Goal: Find specific page/section: Find specific page/section

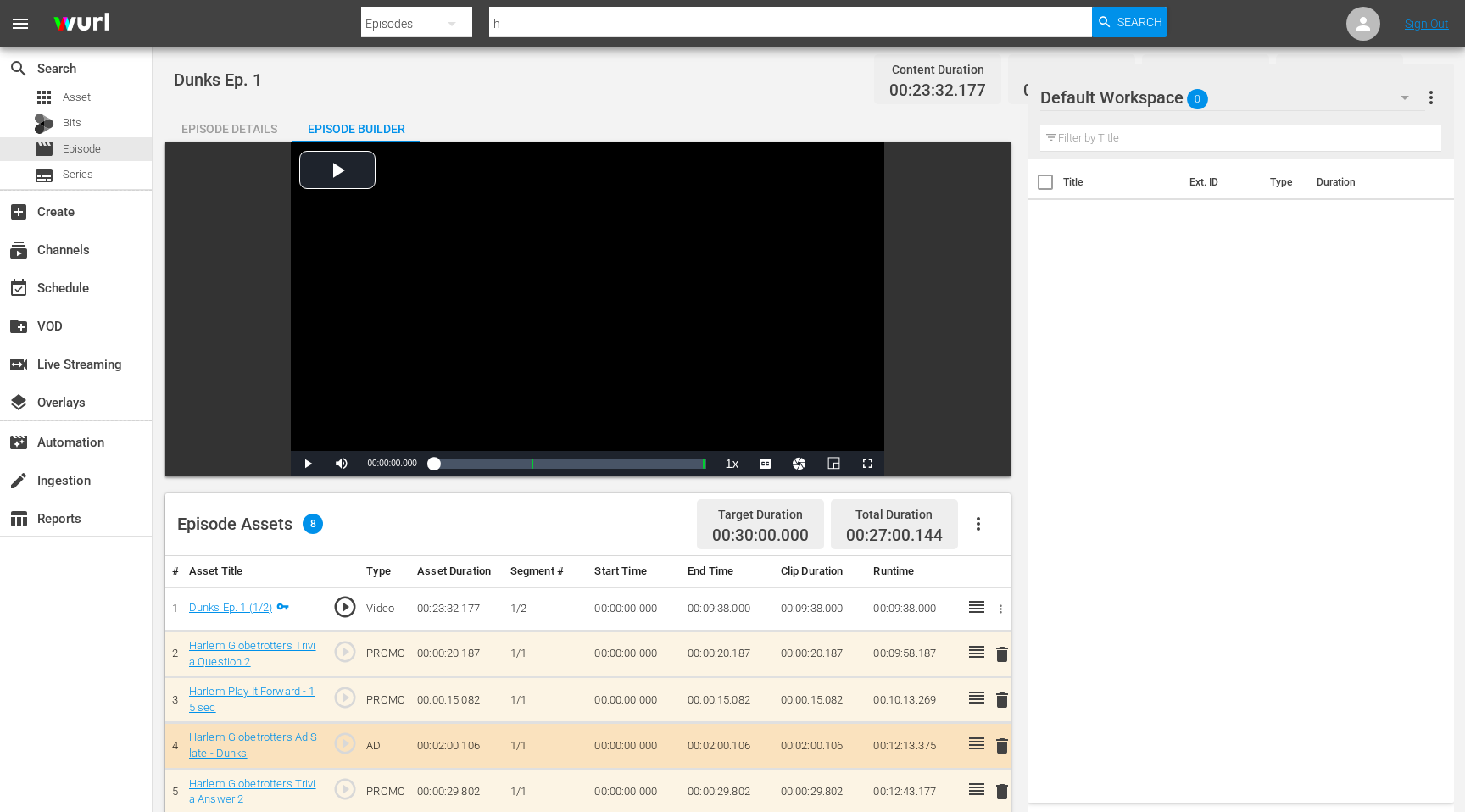
scroll to position [253, 0]
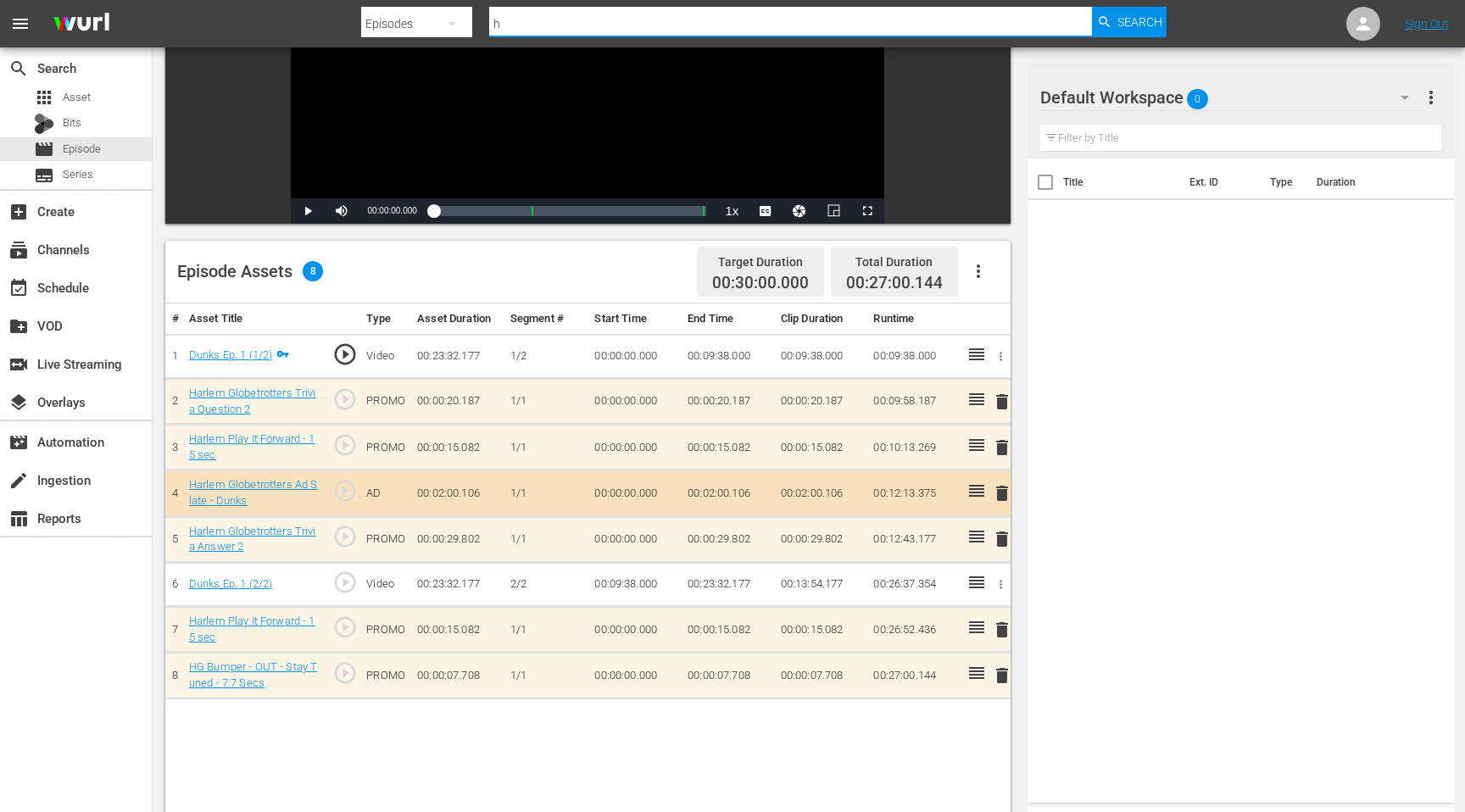
click at [519, 23] on input "h" at bounding box center [791, 23] width 603 height 41
type input "ncpa"
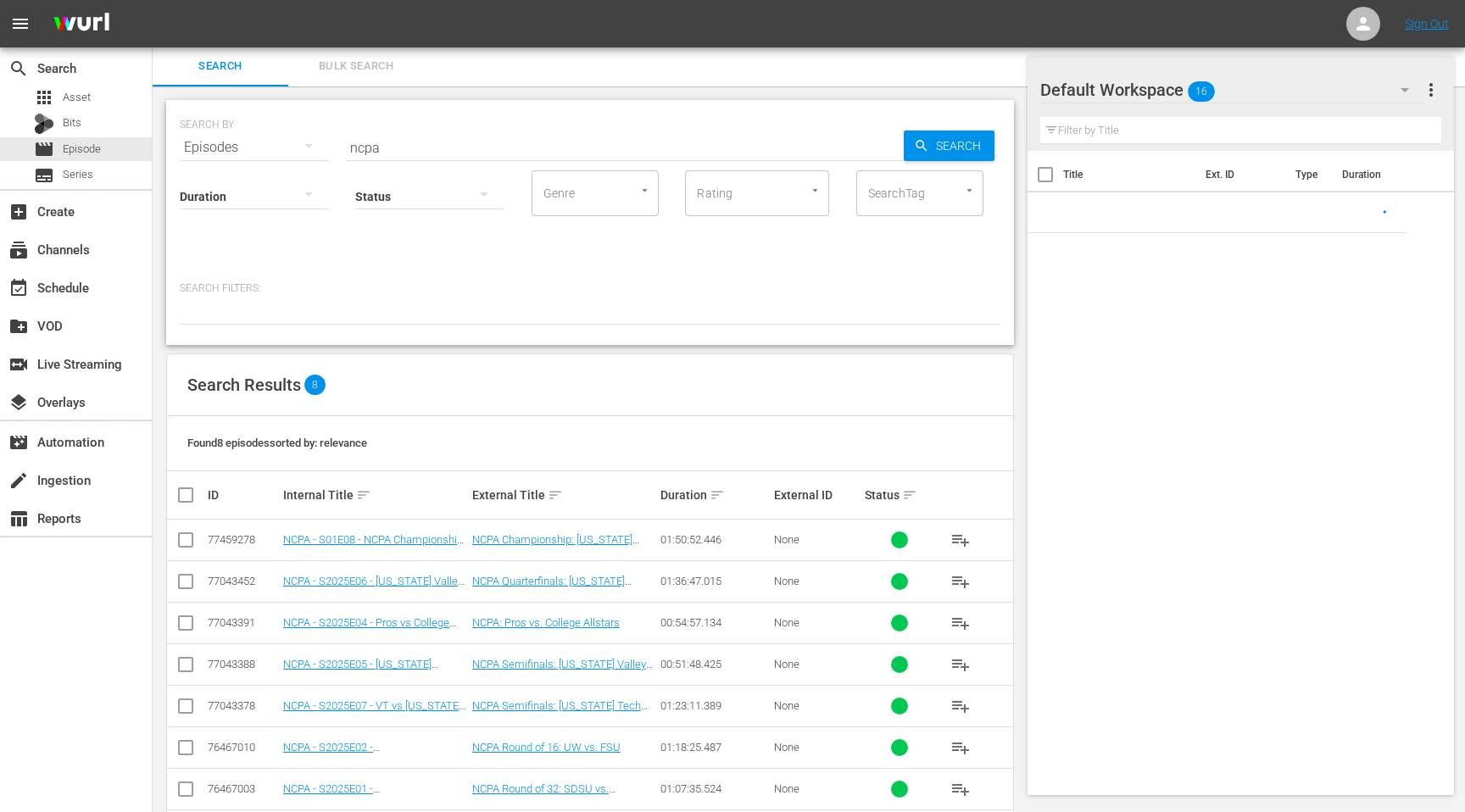
scroll to position [72, 0]
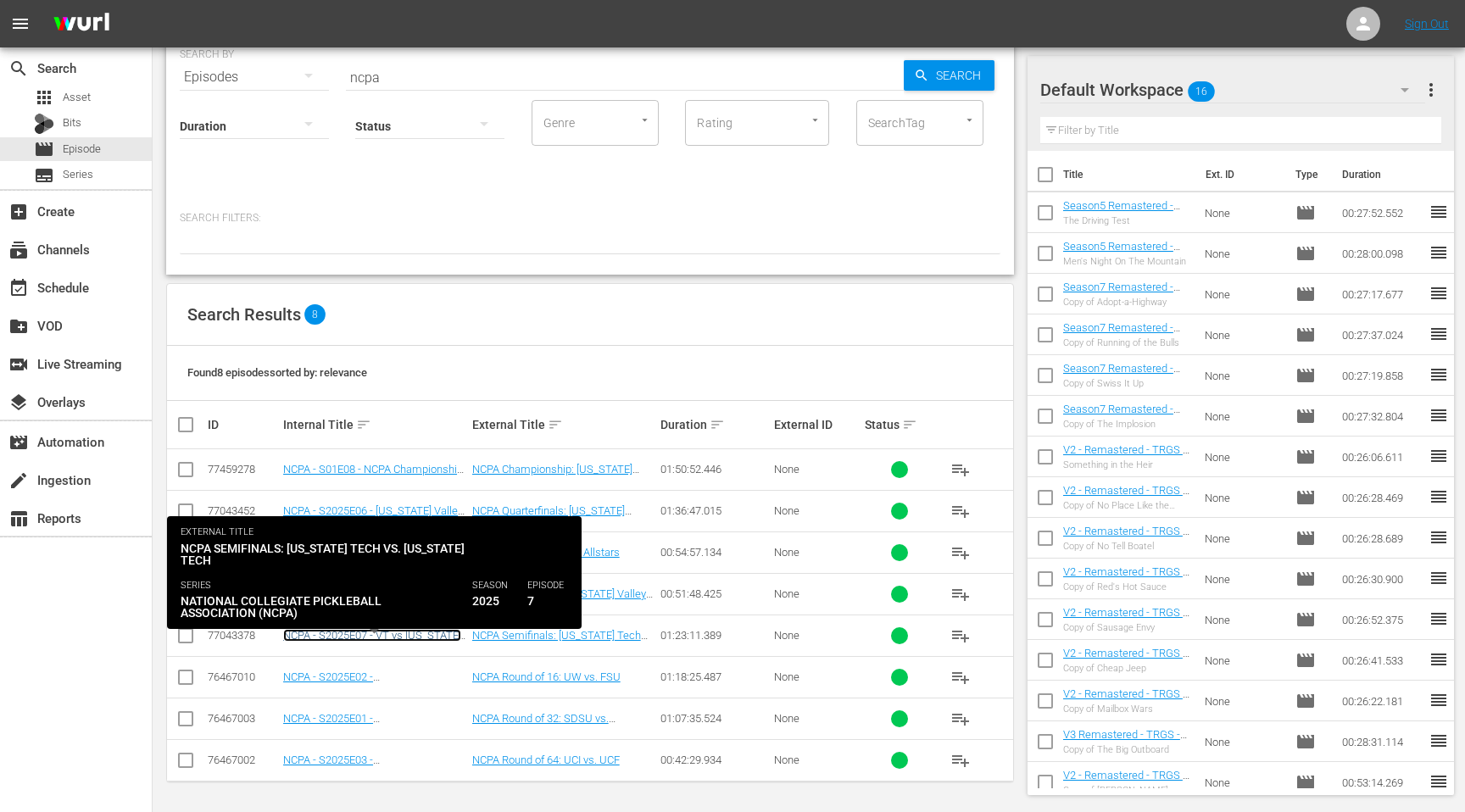
click at [362, 629] on link "NCPA - S2025E07 - VT vs [US_STATE] Tech" at bounding box center [372, 642] width 178 height 25
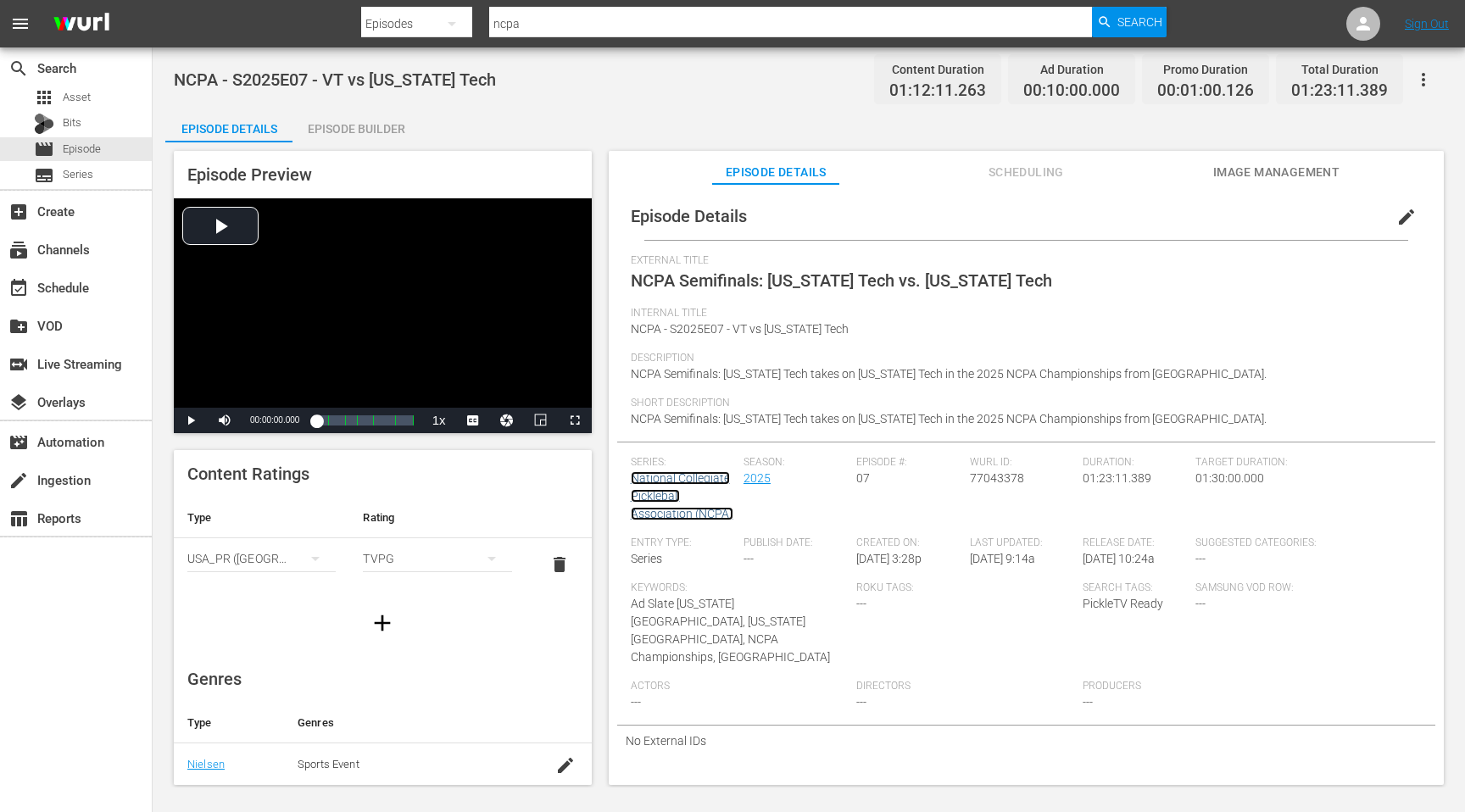
click at [668, 500] on link "National Collegiate Pickleball Association (NCPA)" at bounding box center [681, 495] width 103 height 49
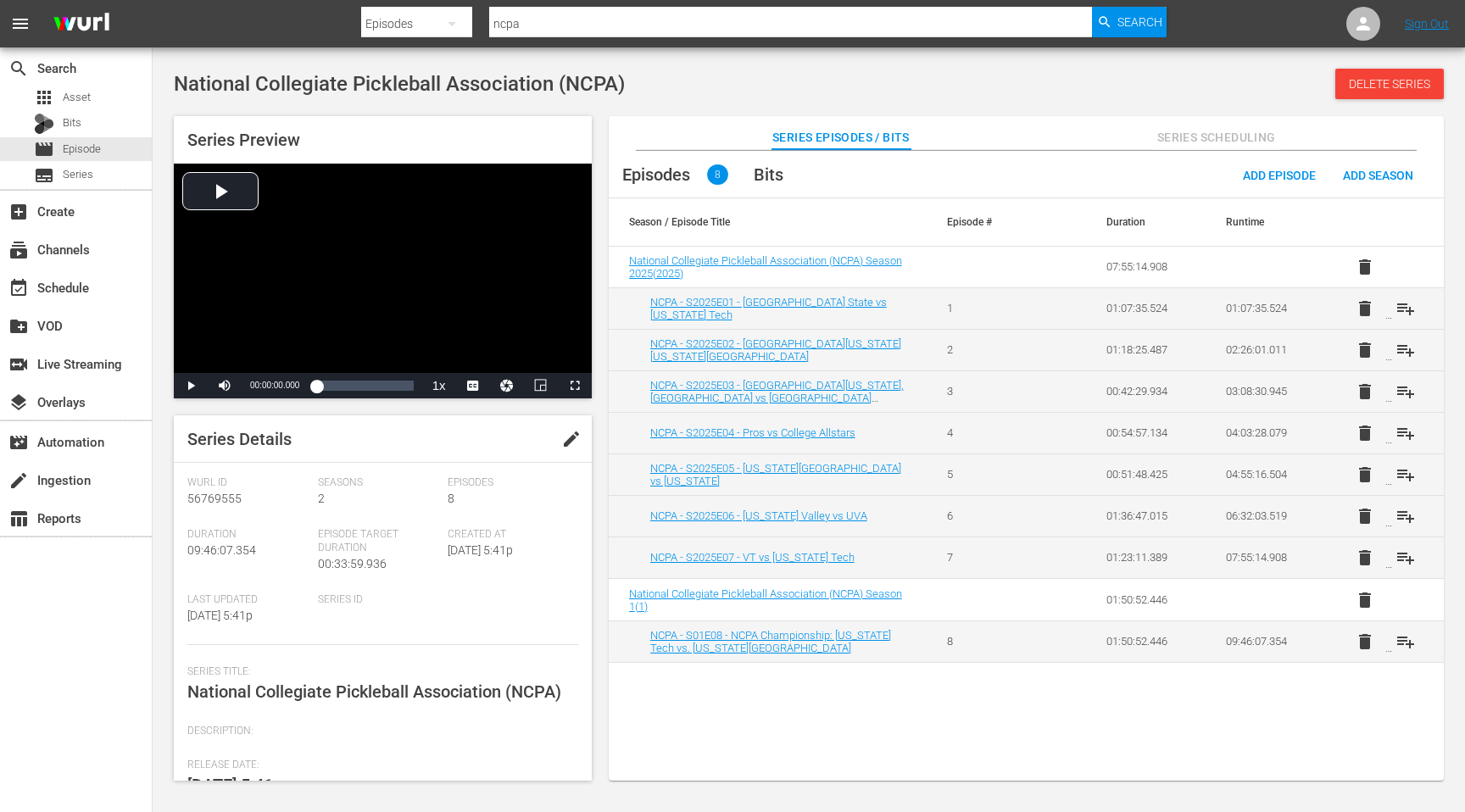
click at [789, 688] on div "Episodes 8 Bits Add Episode Add Season Season / Episode Title Episode # Duratio…" at bounding box center [1026, 474] width 835 height 648
click at [857, 711] on div "Episodes 8 Bits Add Episode Add Season Season / Episode Title Episode # Duratio…" at bounding box center [1026, 474] width 835 height 648
click at [803, 676] on div "Episodes 8 Bits Add Episode Add Season Season / Episode Title Episode # Duratio…" at bounding box center [1026, 474] width 835 height 648
click at [925, 728] on div "Episodes 8 Bits Add Episode Add Season Season / Episode Title Episode # Duratio…" at bounding box center [1026, 474] width 835 height 648
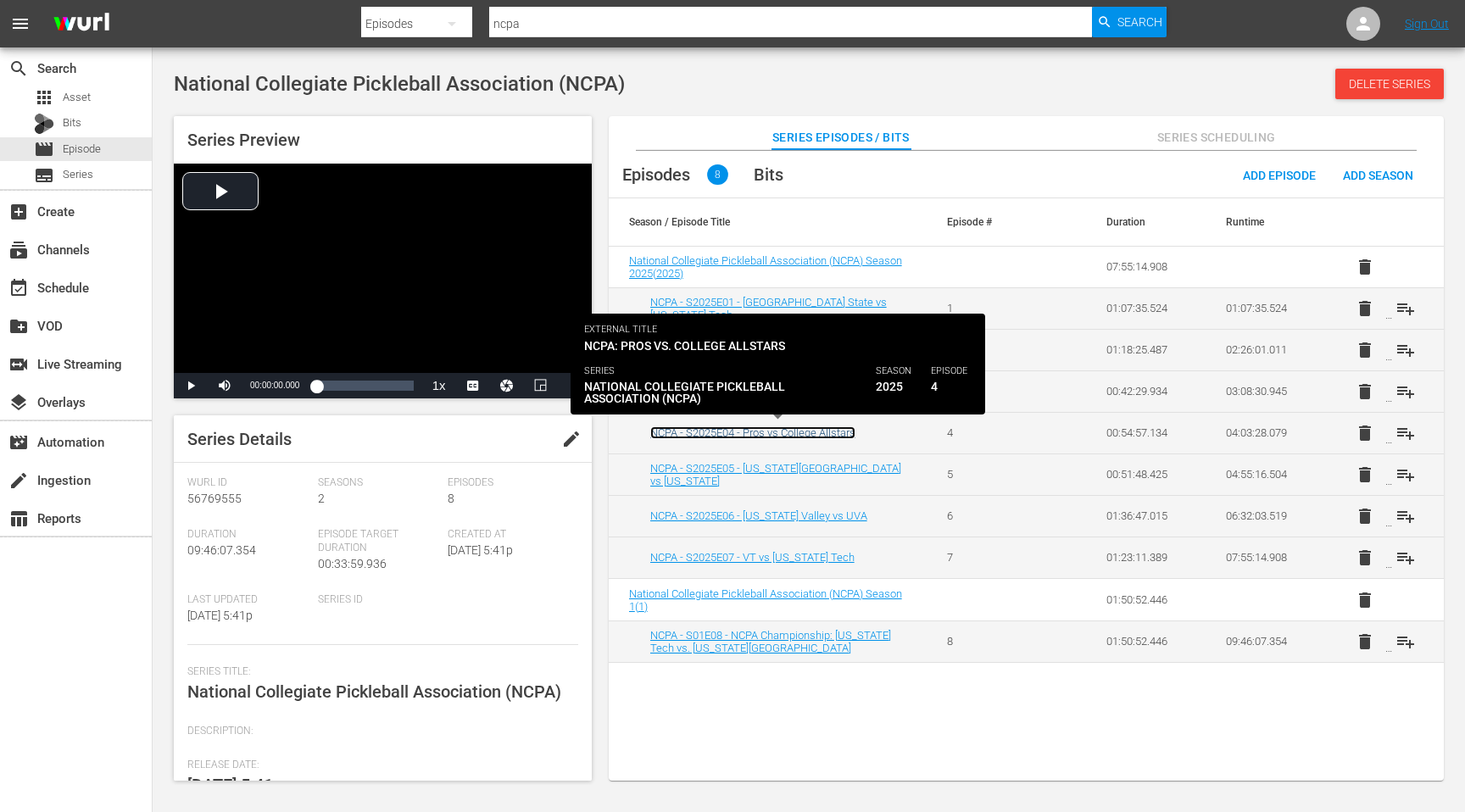
click at [754, 436] on link "NCPA - S2025E04 - Pros vs College Allstars" at bounding box center [753, 432] width 205 height 13
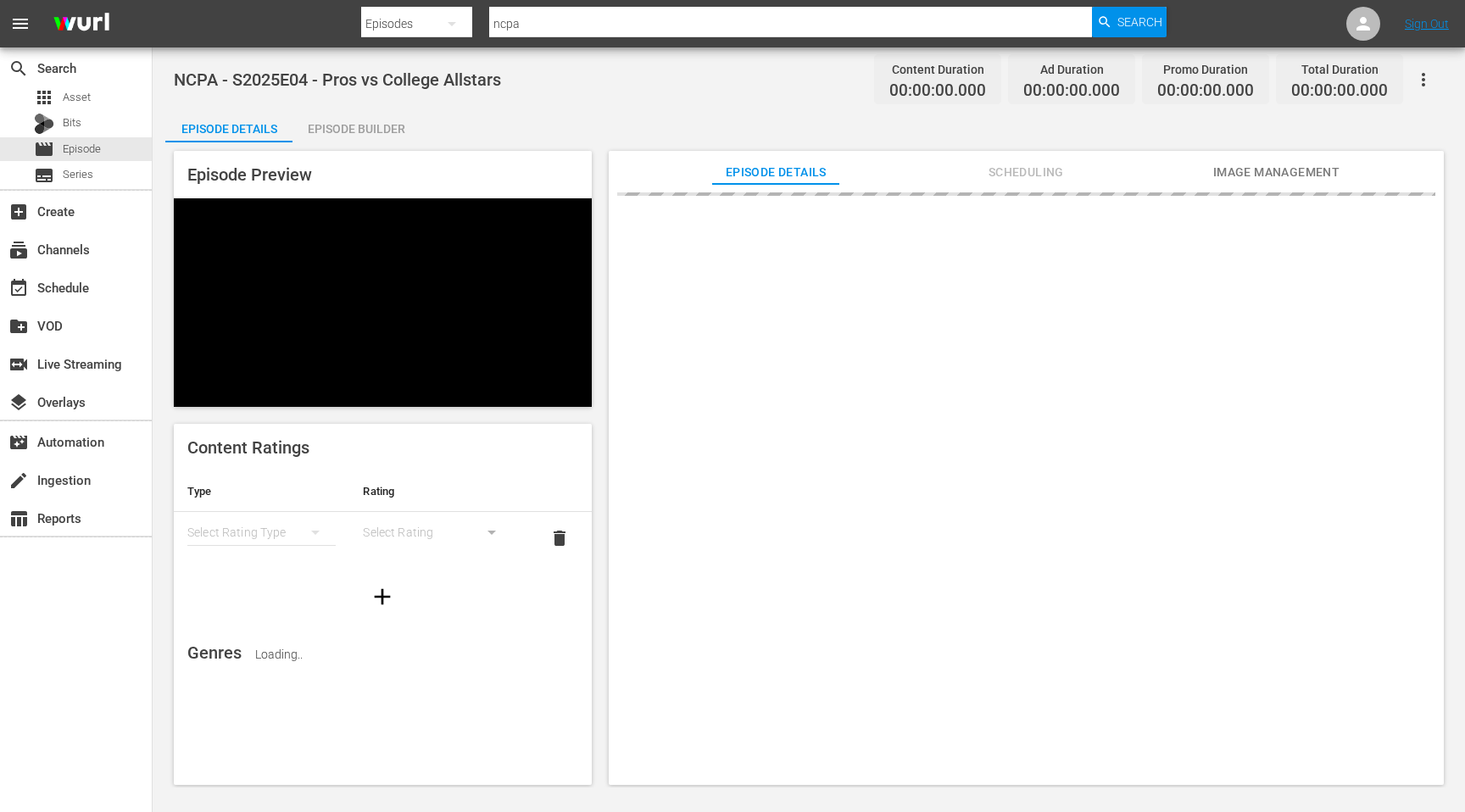
click at [381, 139] on div "Episode Builder" at bounding box center [356, 129] width 127 height 41
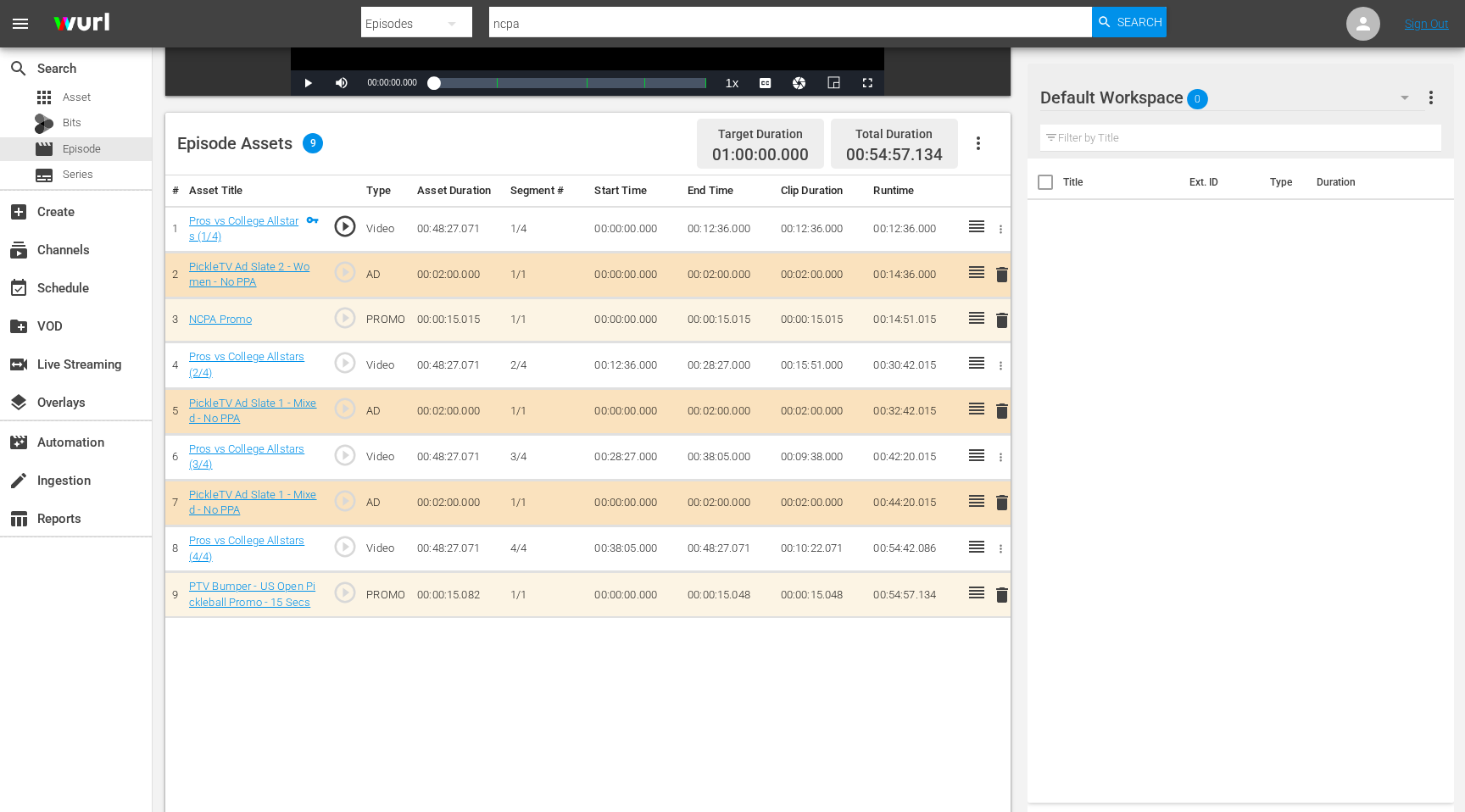
scroll to position [406, 0]
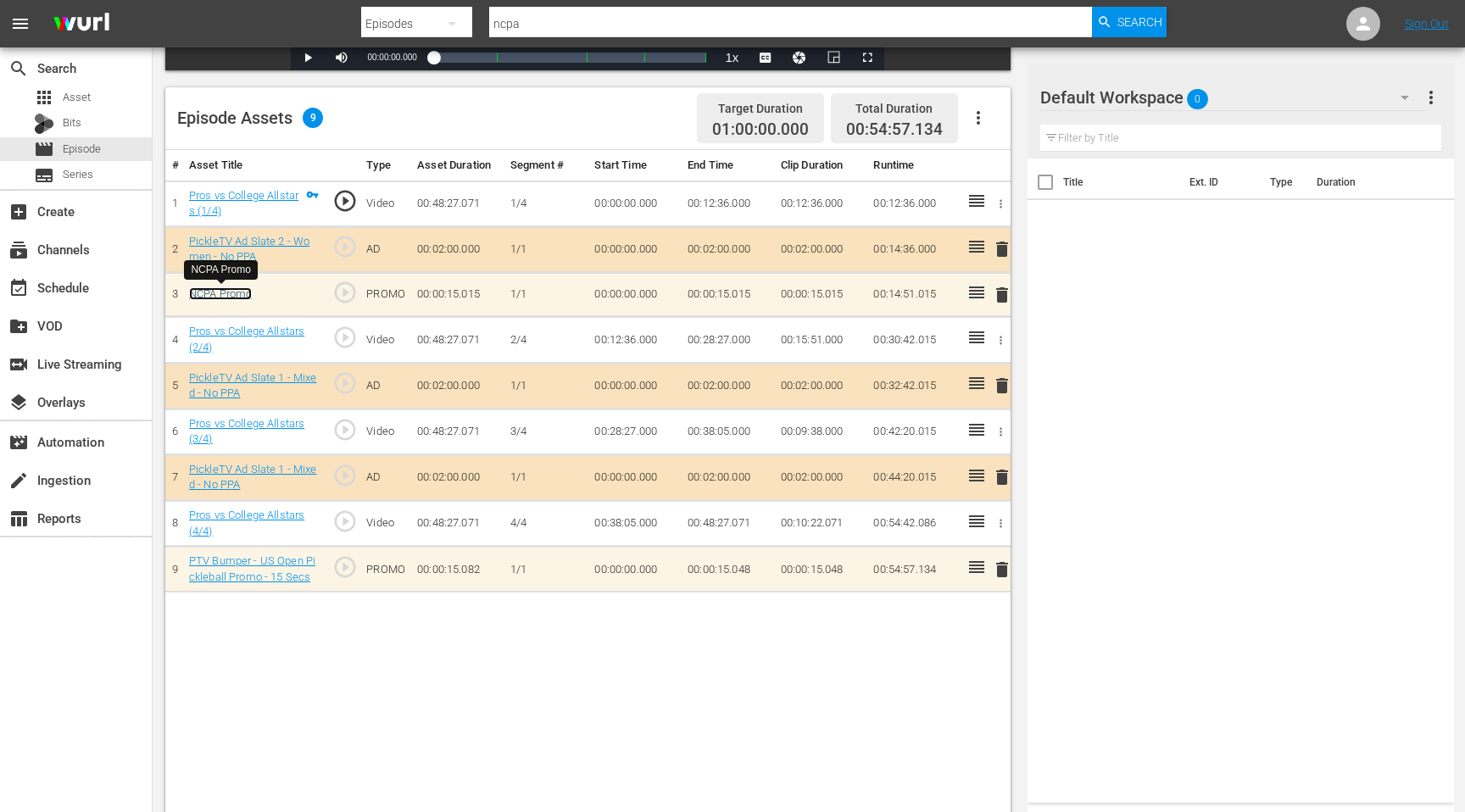
click at [239, 297] on link "NCPA Promo" at bounding box center [220, 293] width 63 height 13
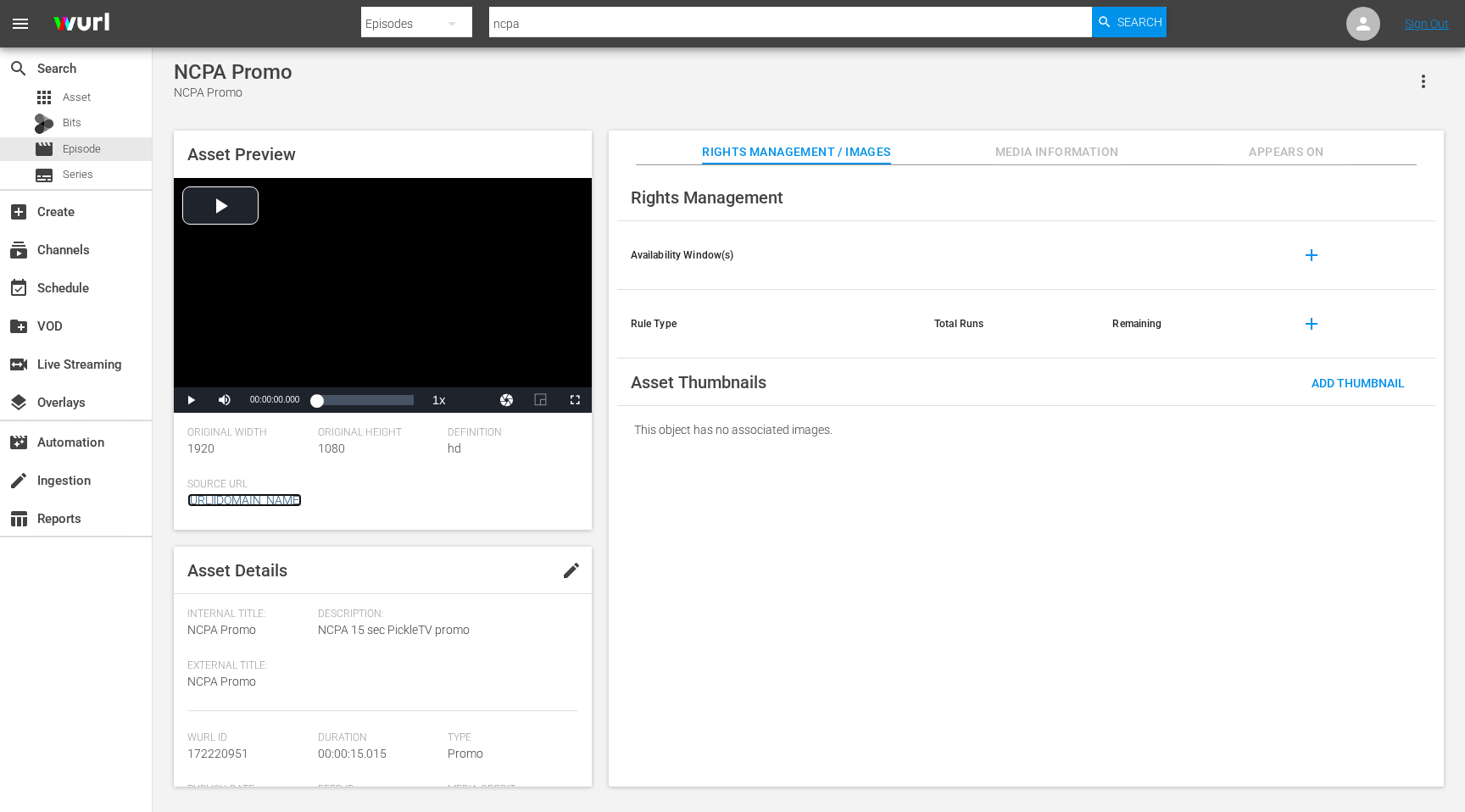
click at [302, 499] on link "[URL][DOMAIN_NAME]" at bounding box center [244, 500] width 114 height 14
click at [624, 96] on div "NCPA Promo NCPA Promo" at bounding box center [808, 81] width 1270 height 42
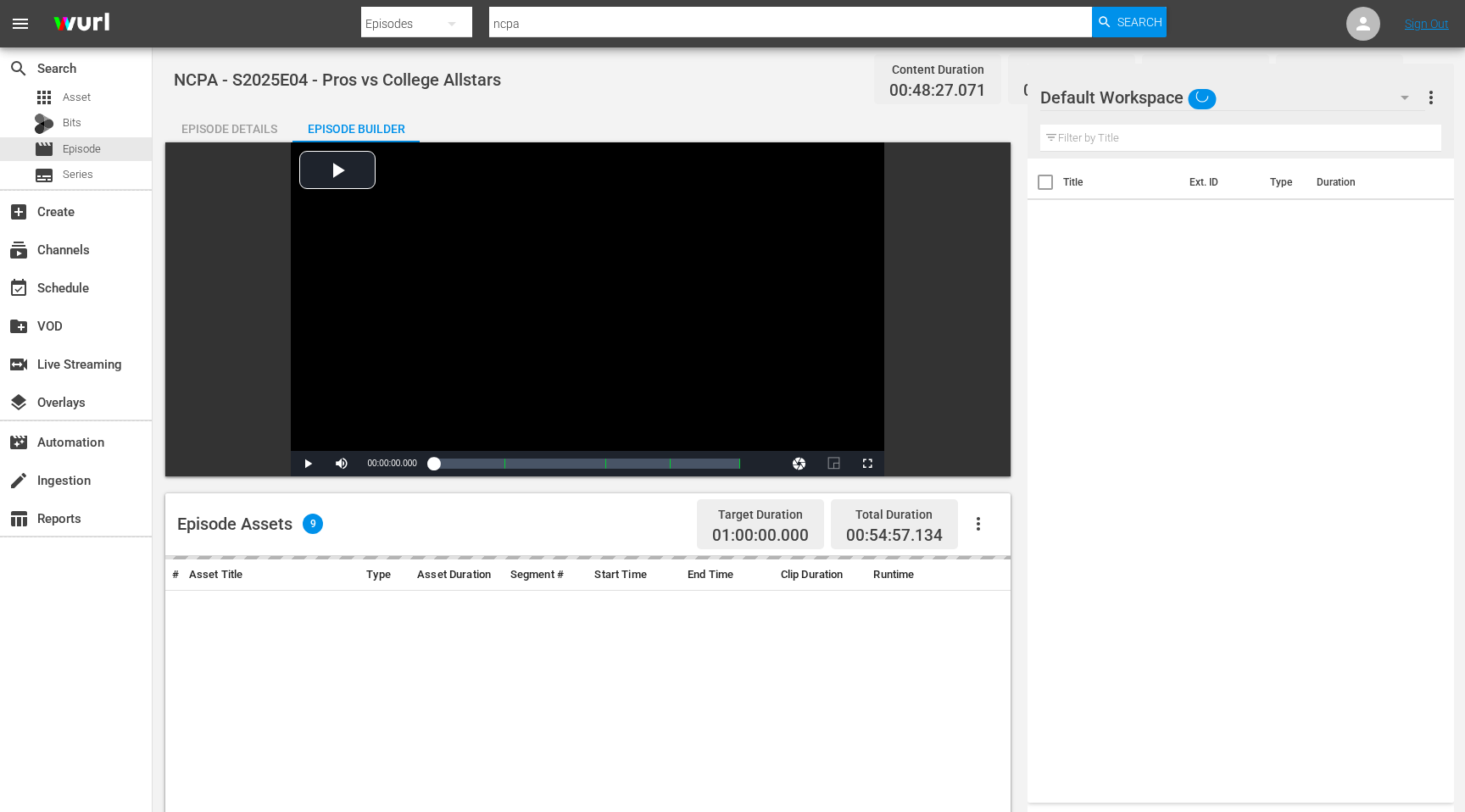
scroll to position [406, 0]
